Goal: Task Accomplishment & Management: Manage account settings

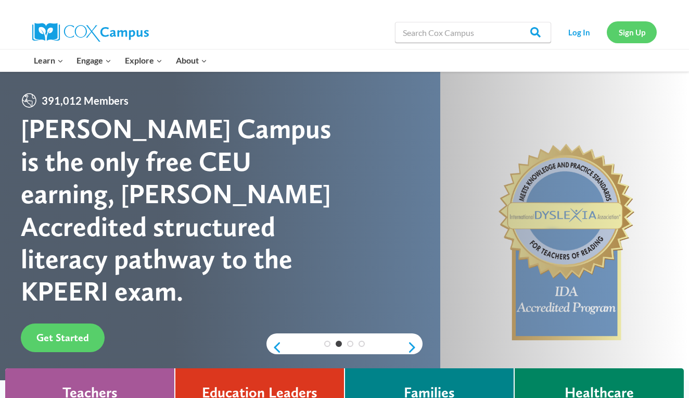
click at [640, 31] on link "Sign Up" at bounding box center [632, 31] width 50 height 21
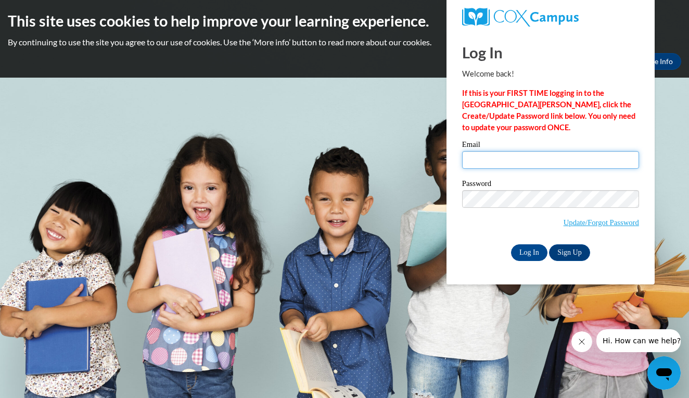
type input "[EMAIL_ADDRESS][DOMAIN_NAME]"
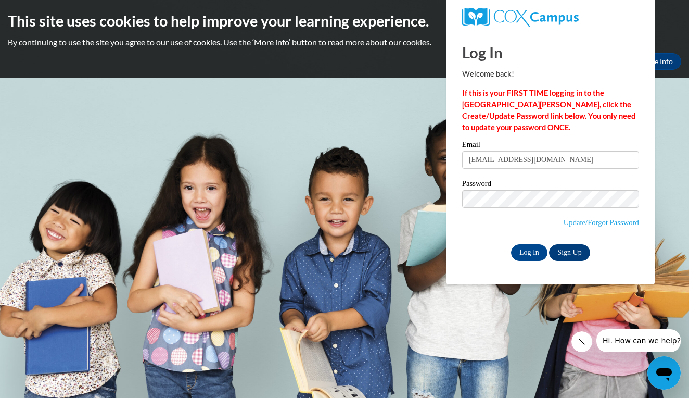
click at [563, 253] on link "Sign Up" at bounding box center [569, 252] width 41 height 17
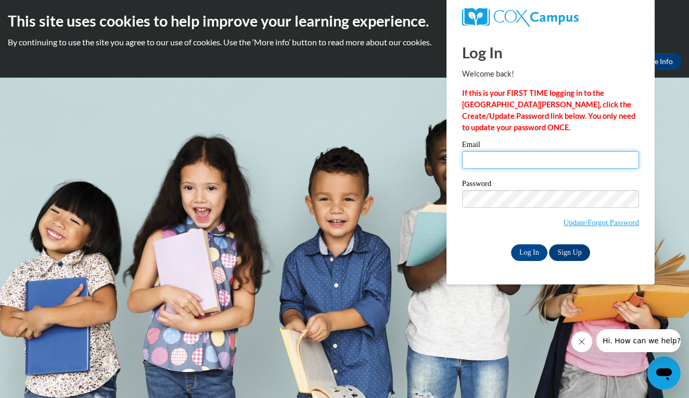
type input "martysik88@gmail.com"
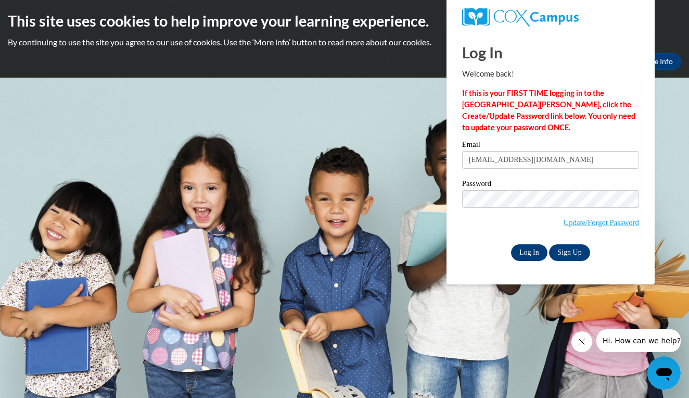
click at [525, 255] on input "Log In" at bounding box center [529, 252] width 36 height 17
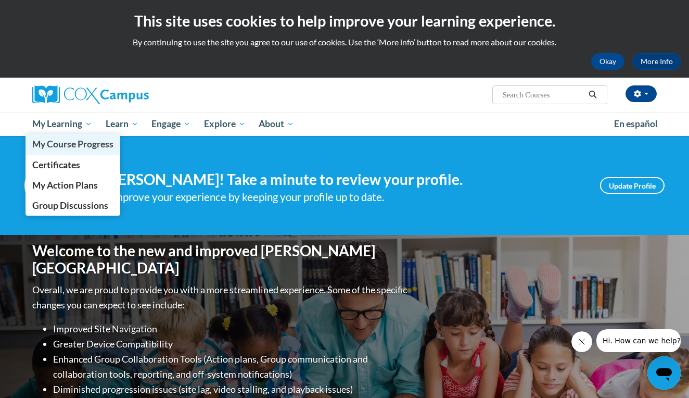
click at [64, 143] on span "My Course Progress" at bounding box center [72, 144] width 81 height 11
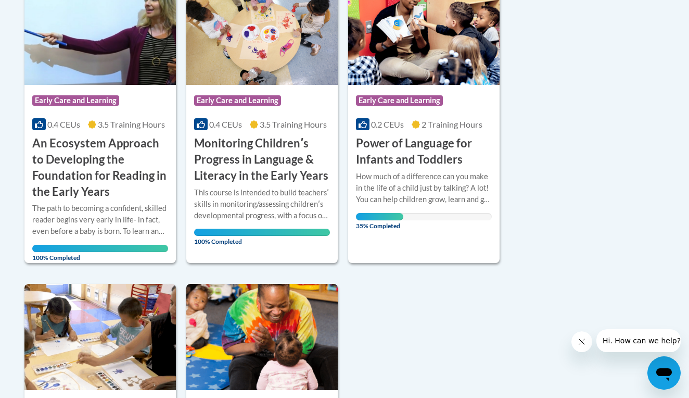
scroll to position [290, 0]
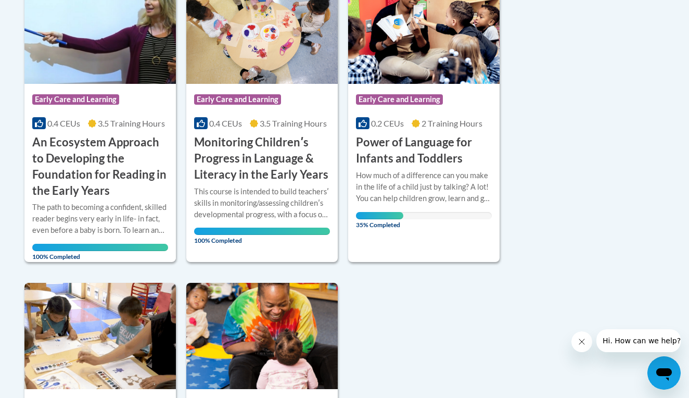
click at [425, 146] on h3 "Power of Language for Infants and Toddlers" at bounding box center [424, 150] width 136 height 32
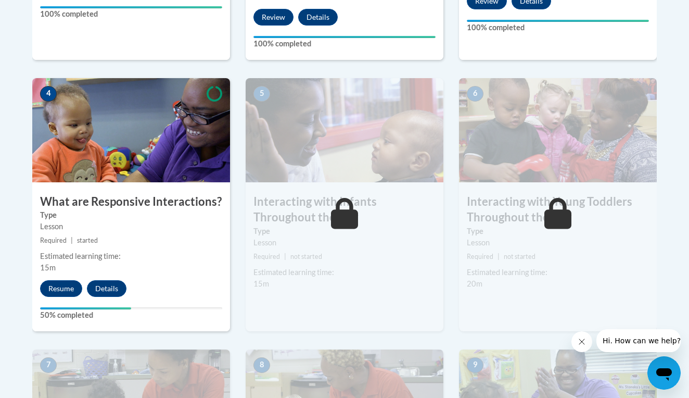
scroll to position [576, 0]
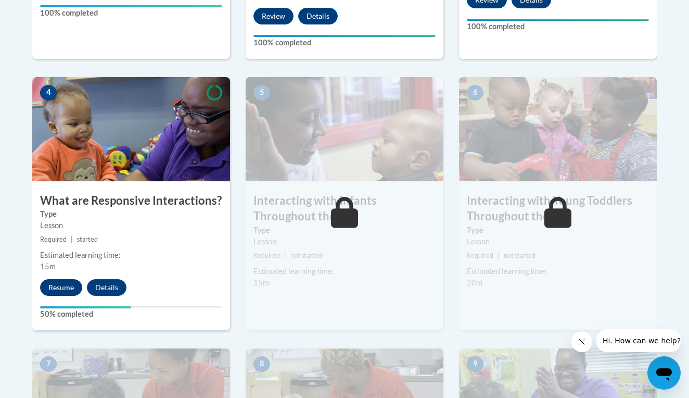
click at [71, 279] on button "Resume" at bounding box center [61, 287] width 42 height 17
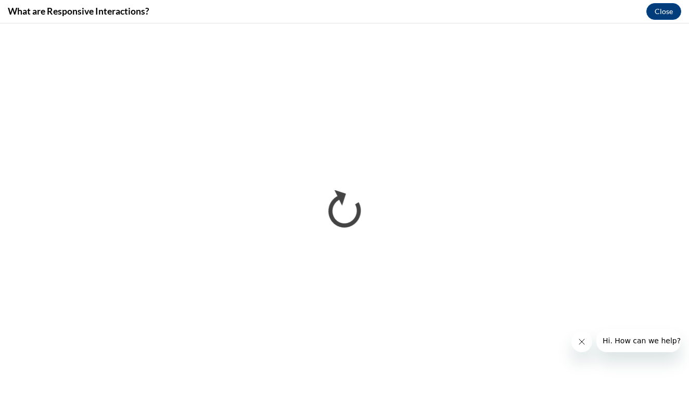
scroll to position [0, 0]
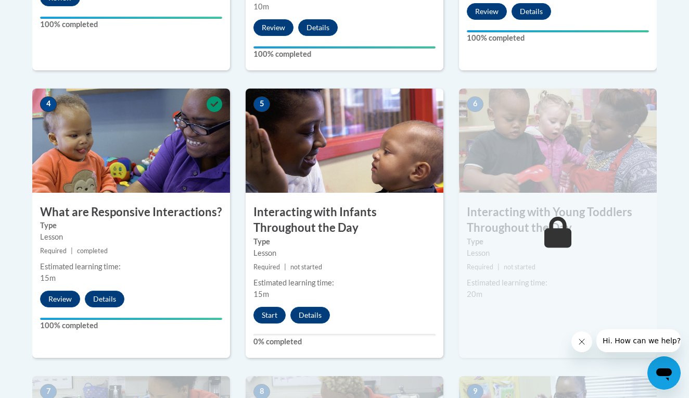
scroll to position [566, 0]
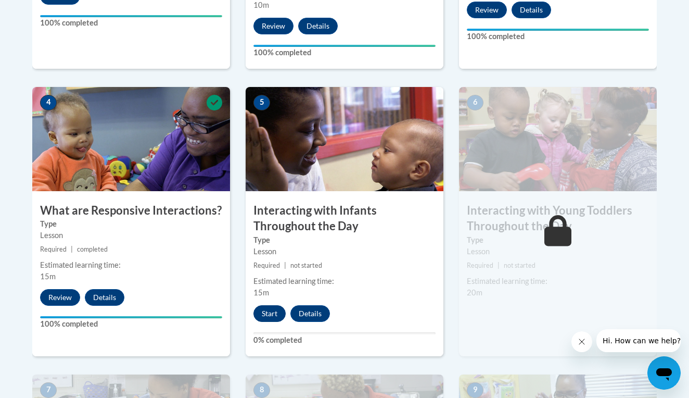
click at [272, 305] on button "Start" at bounding box center [270, 313] width 32 height 17
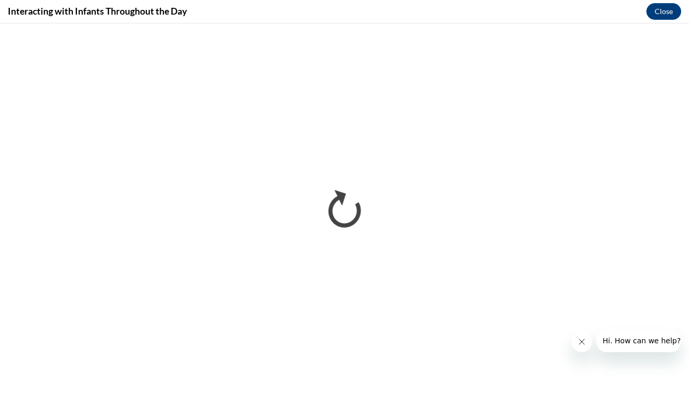
scroll to position [0, 0]
